Goal: Task Accomplishment & Management: Use online tool/utility

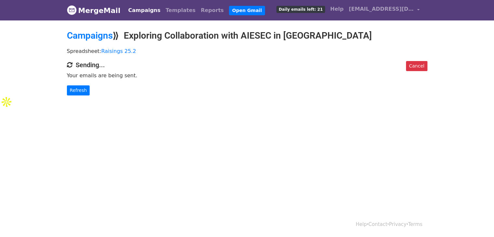
click at [84, 63] on h4 "Sending..." at bounding box center [247, 65] width 360 height 8
click at [81, 90] on link "Refresh" at bounding box center [78, 90] width 23 height 10
